Goal: Task Accomplishment & Management: Use online tool/utility

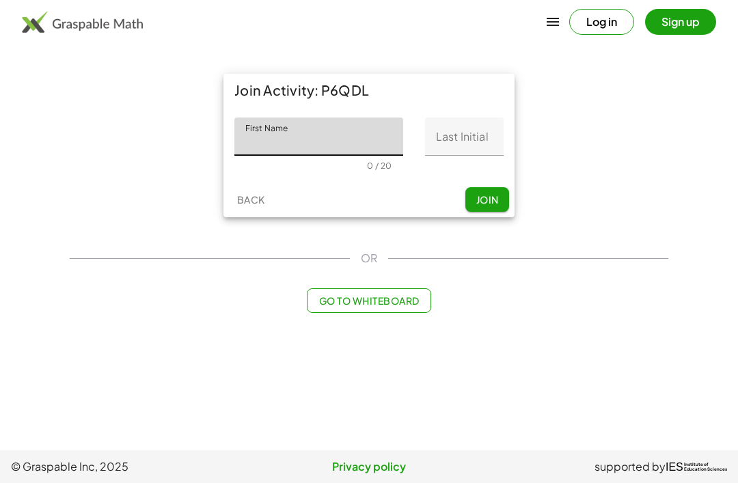
click at [341, 154] on input "First Name" at bounding box center [318, 136] width 169 height 38
type input "***"
click at [460, 147] on input "Last Initial" at bounding box center [464, 136] width 79 height 38
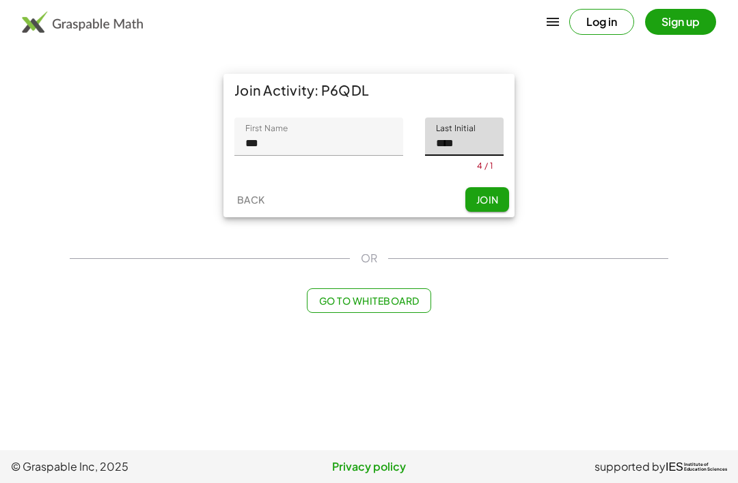
click at [485, 197] on div "Back Join" at bounding box center [368, 200] width 291 height 36
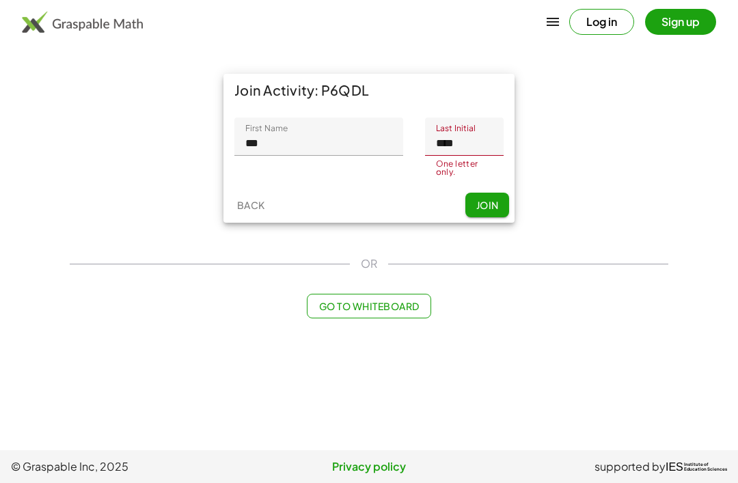
click at [479, 151] on input "****" at bounding box center [464, 136] width 79 height 38
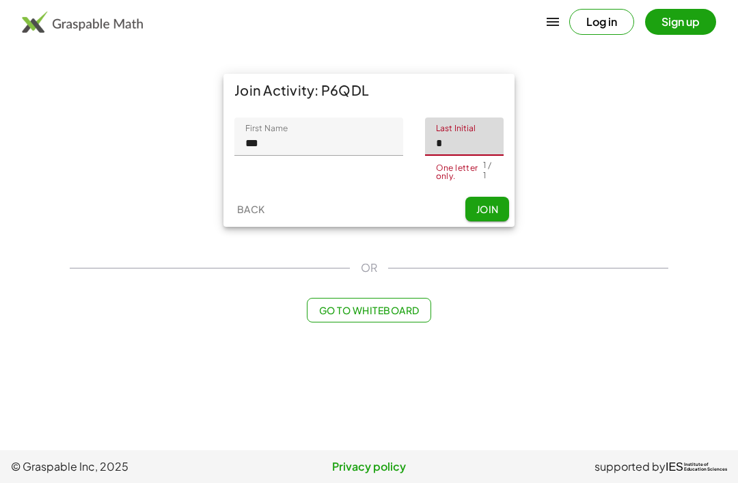
type input "*"
click at [467, 188] on div "Join Activity: P6QDL First Name First Name *** 3 / 20 Last Initial Last Initial…" at bounding box center [368, 150] width 291 height 153
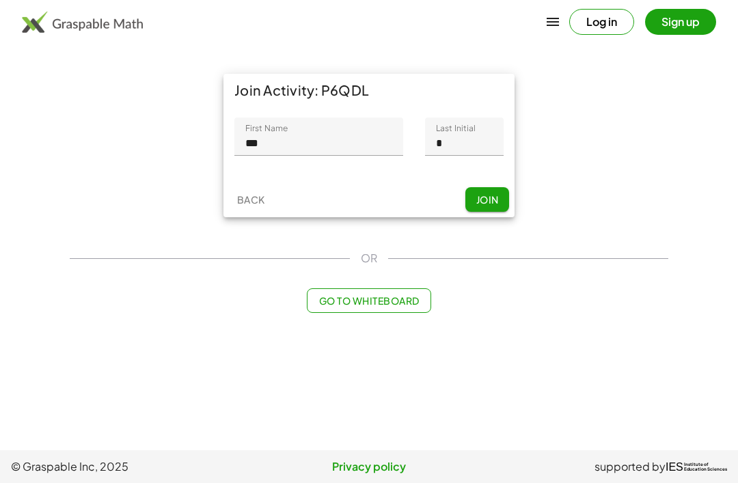
click at [491, 195] on span "Join" at bounding box center [486, 199] width 23 height 12
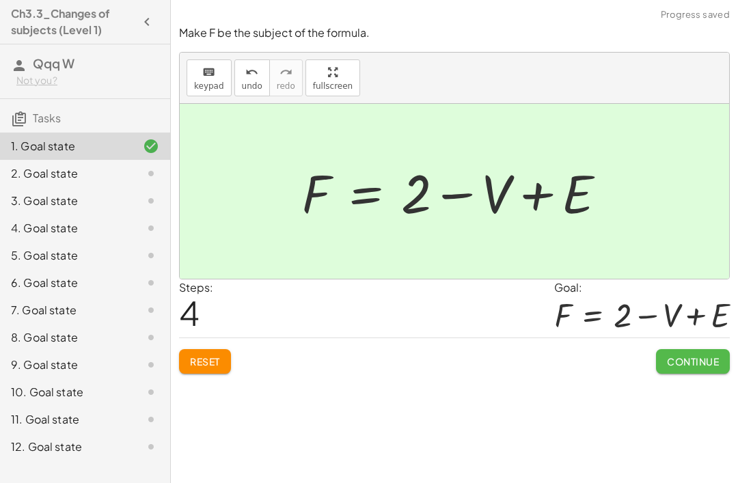
click at [682, 365] on span "Continue" at bounding box center [693, 361] width 52 height 12
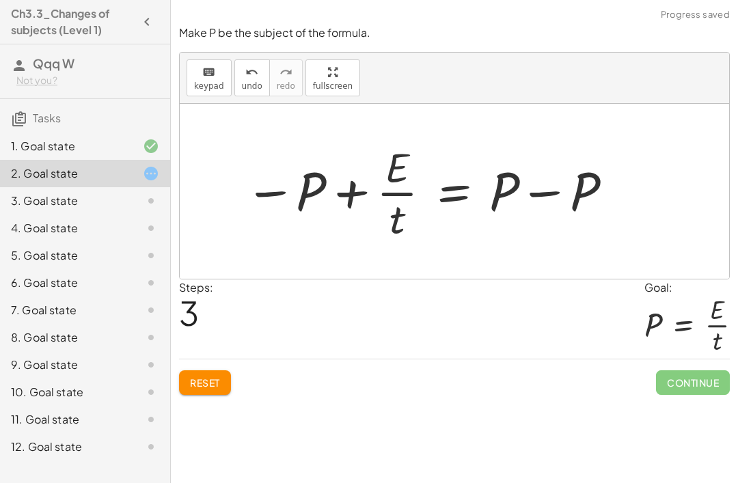
click at [203, 383] on span "Reset" at bounding box center [205, 382] width 30 height 12
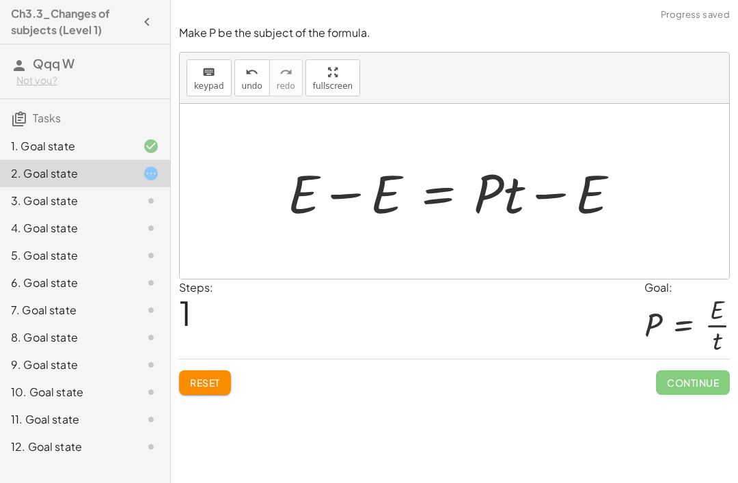
click at [198, 377] on span "Reset" at bounding box center [205, 382] width 30 height 12
click at [199, 385] on span "Reset" at bounding box center [205, 382] width 30 height 12
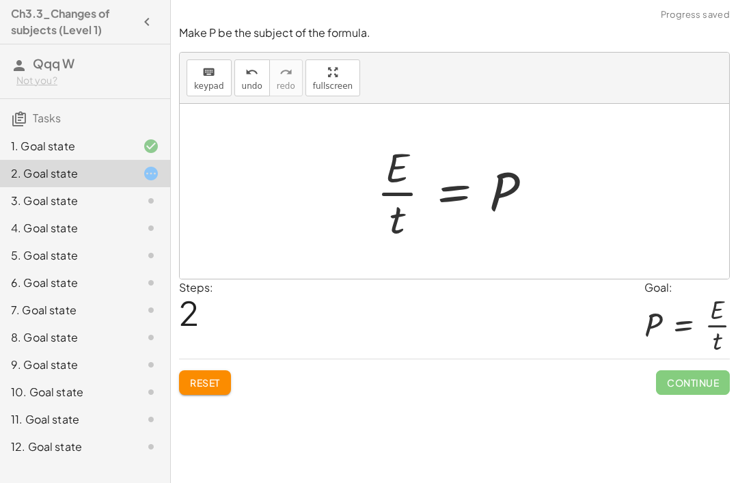
click at [692, 381] on span "Continue" at bounding box center [693, 382] width 74 height 25
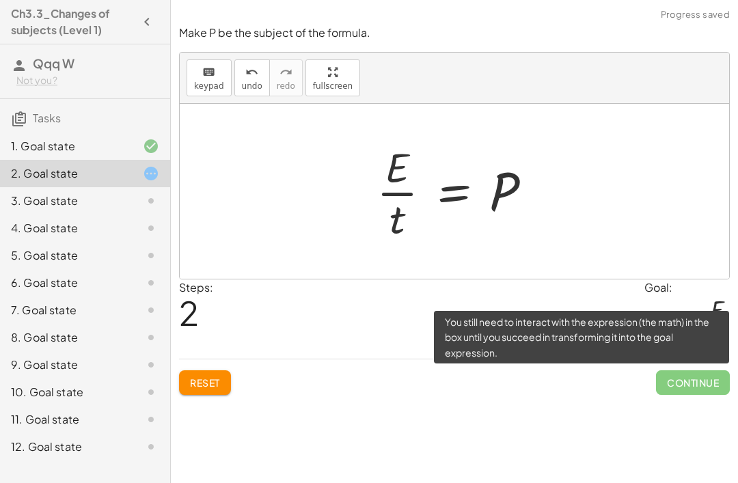
click at [564, 412] on div "Make F be the subject of the formula. keyboard keypad undo undo redo redo fulls…" at bounding box center [454, 241] width 567 height 483
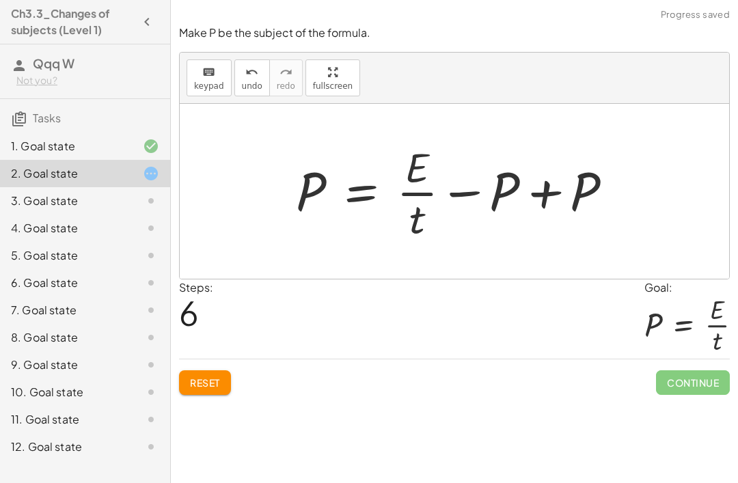
click at [197, 376] on span "Reset" at bounding box center [205, 382] width 30 height 12
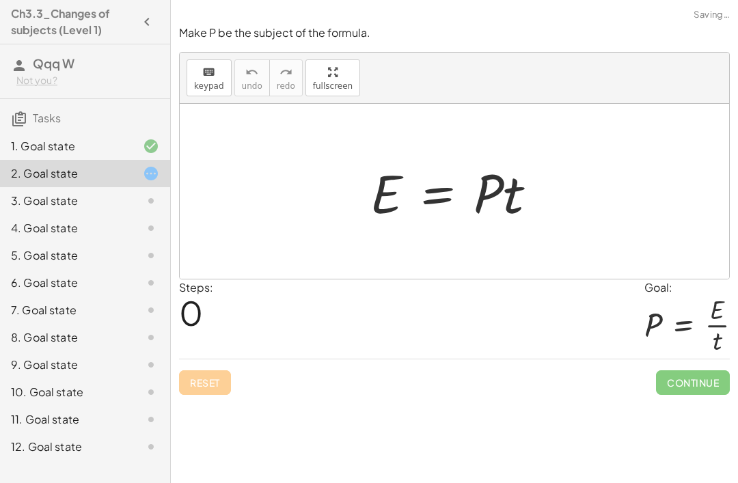
click at [203, 369] on div "Reset Continue" at bounding box center [454, 377] width 551 height 36
click at [206, 364] on div "Reset Continue" at bounding box center [454, 377] width 551 height 36
click at [150, 25] on icon "button" at bounding box center [147, 22] width 16 height 16
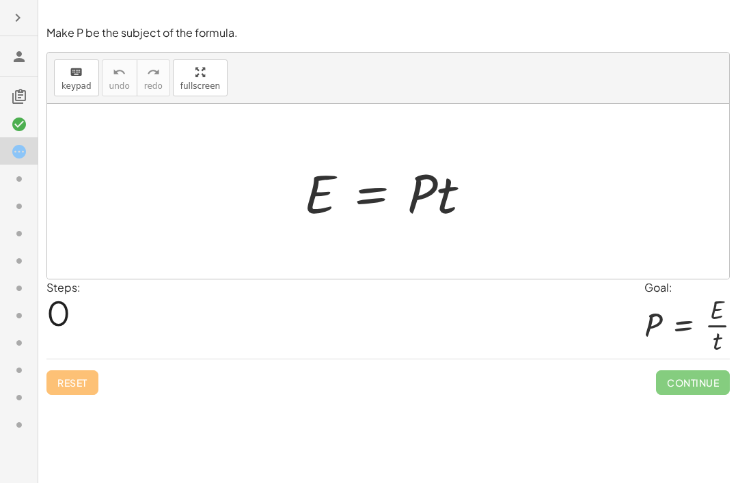
click at [22, 18] on icon "button" at bounding box center [18, 18] width 16 height 16
